Goal: Task Accomplishment & Management: Manage account settings

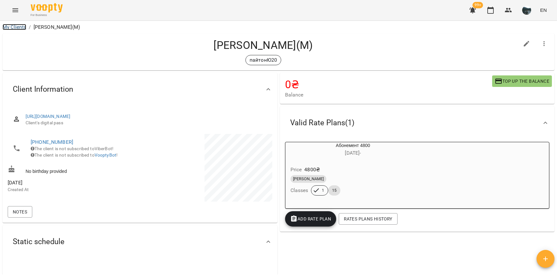
click at [9, 26] on link "My Clients" at bounding box center [15, 27] width 24 height 6
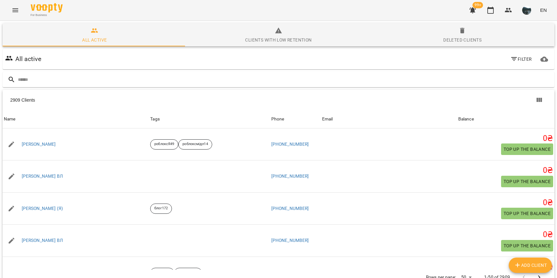
click at [13, 8] on icon "Menu" at bounding box center [16, 10] width 8 height 8
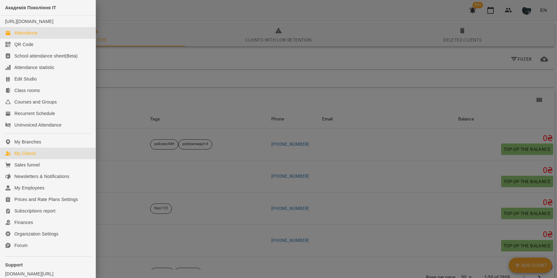
click at [23, 36] on div "Attendance" at bounding box center [25, 33] width 23 height 6
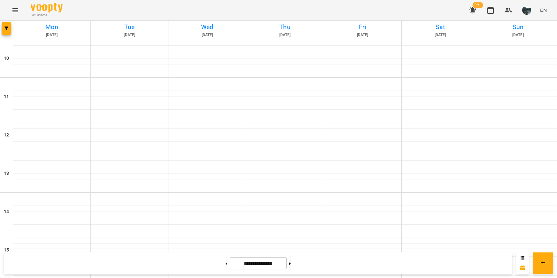
scroll to position [289, 0]
click at [7, 27] on icon "button" at bounding box center [6, 29] width 4 height 4
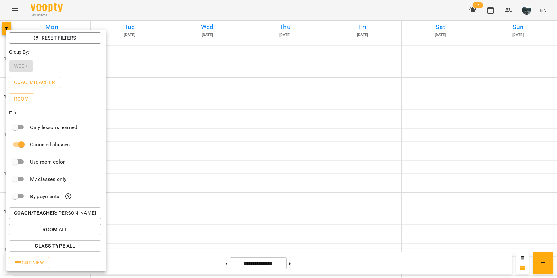
click at [64, 215] on p "Coach/Teacher : [PERSON_NAME]" at bounding box center [55, 213] width 82 height 8
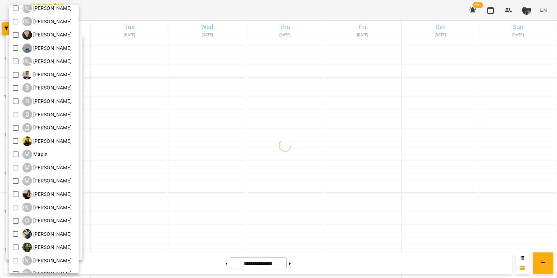
scroll to position [56, 0]
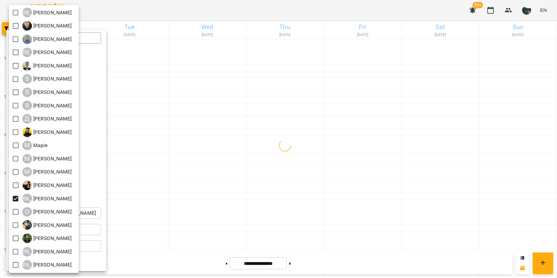
click at [173, 195] on div at bounding box center [278, 139] width 557 height 278
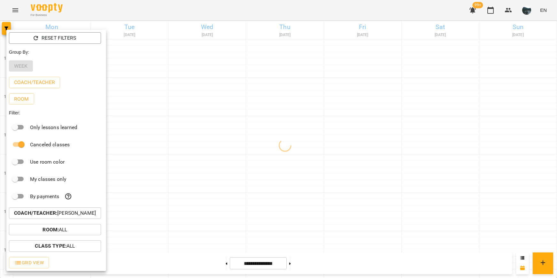
click at [175, 190] on div at bounding box center [278, 139] width 557 height 278
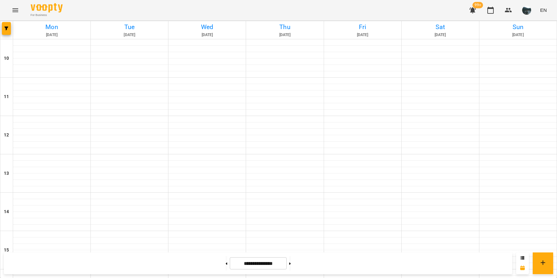
scroll to position [289, 0]
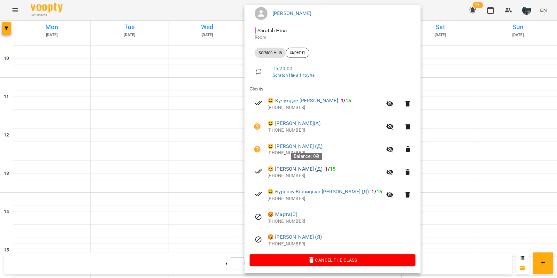
scroll to position [58, 0]
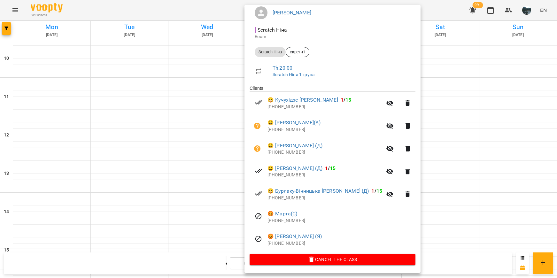
click at [426, 187] on div at bounding box center [278, 139] width 557 height 278
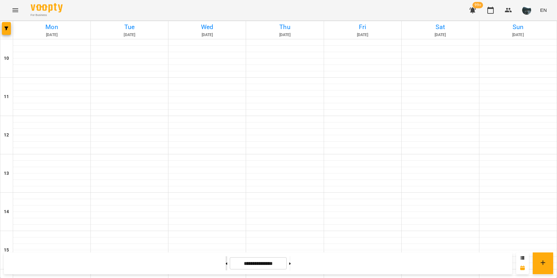
click at [226, 268] on button at bounding box center [227, 263] width 2 height 14
click at [291, 264] on icon at bounding box center [290, 263] width 2 height 2
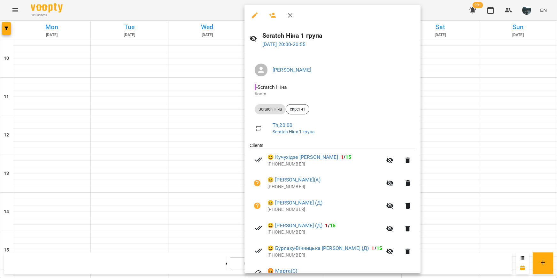
click at [470, 184] on div at bounding box center [278, 139] width 557 height 278
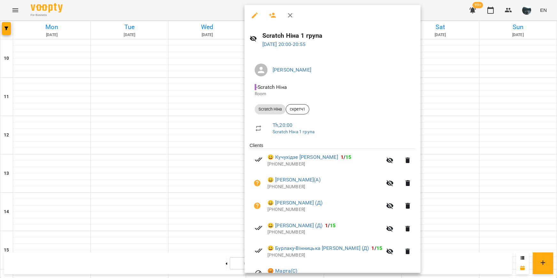
click at [476, 185] on div at bounding box center [278, 139] width 557 height 278
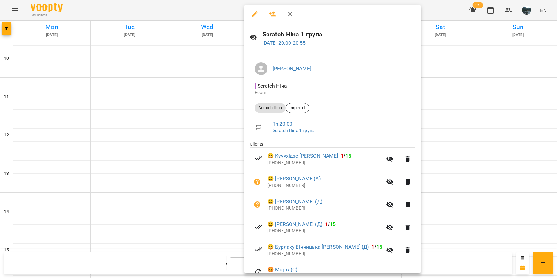
scroll to position [0, 0]
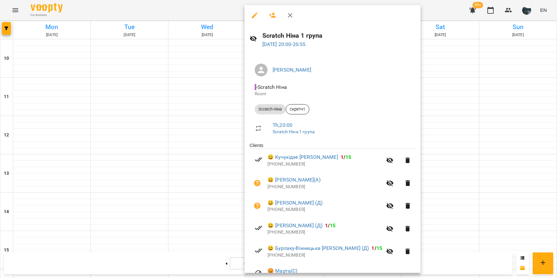
click at [461, 188] on div at bounding box center [278, 139] width 557 height 278
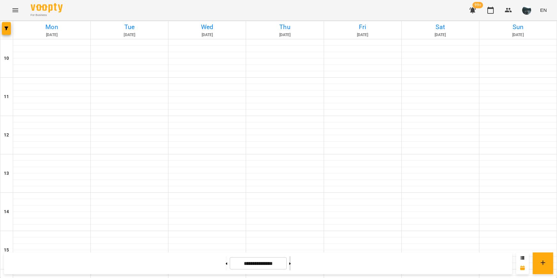
click at [291, 260] on button at bounding box center [290, 263] width 2 height 14
type input "**********"
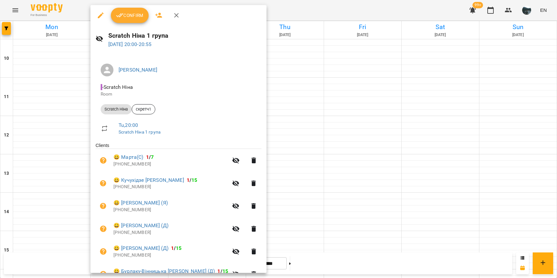
click at [334, 201] on div at bounding box center [278, 139] width 557 height 278
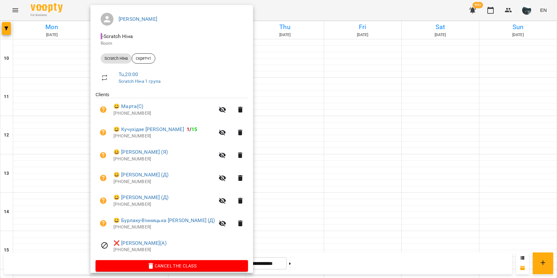
scroll to position [58, 0]
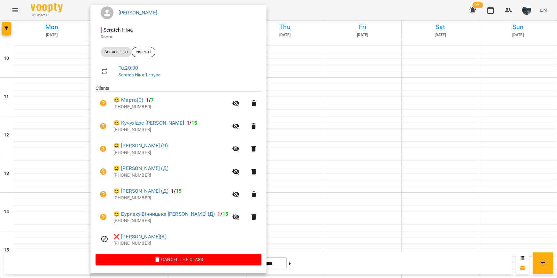
click at [278, 202] on div at bounding box center [278, 139] width 557 height 278
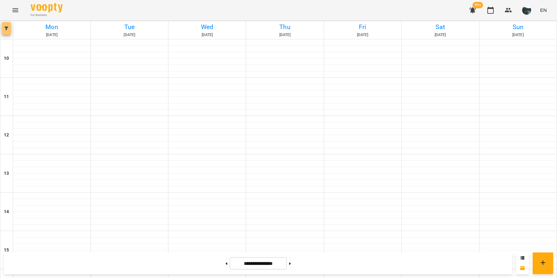
click at [8, 25] on button "button" at bounding box center [6, 28] width 9 height 13
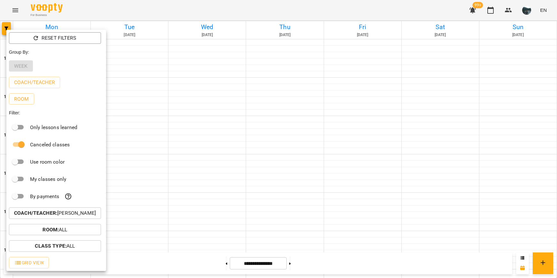
click at [56, 215] on b "Coach/Teacher :" at bounding box center [35, 213] width 43 height 6
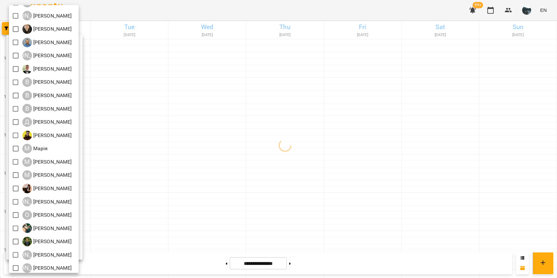
scroll to position [56, 0]
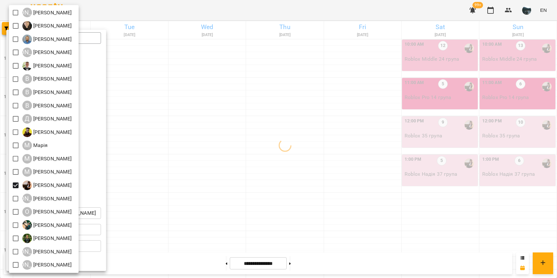
click at [214, 195] on div at bounding box center [278, 139] width 557 height 278
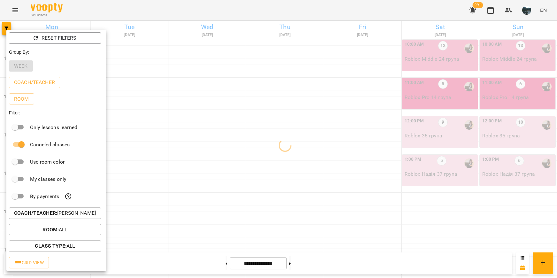
click at [210, 192] on div at bounding box center [278, 139] width 557 height 278
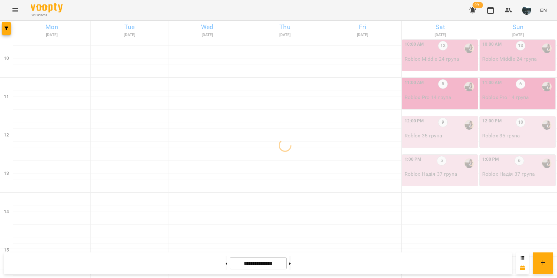
scroll to position [257, 0]
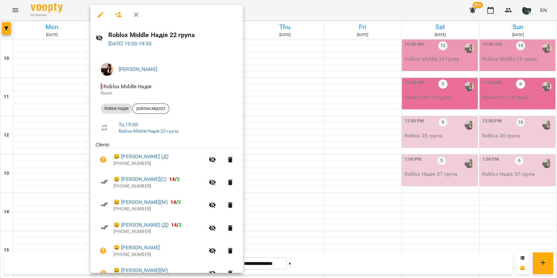
scroll to position [0, 0]
click at [237, 216] on div at bounding box center [278, 139] width 557 height 278
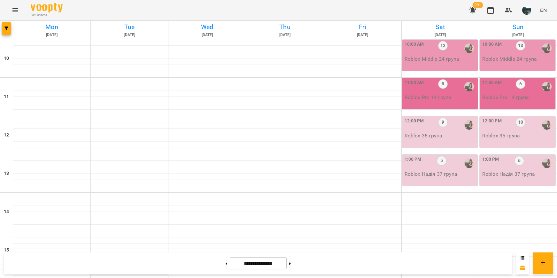
scroll to position [257, 0]
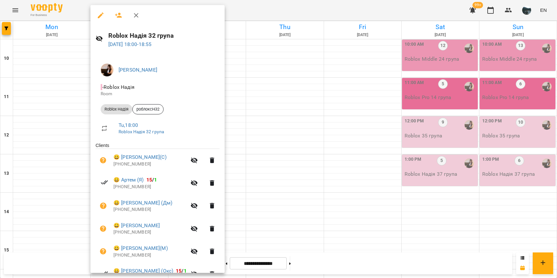
click at [297, 108] on div at bounding box center [278, 139] width 557 height 278
